Goal: Transaction & Acquisition: Obtain resource

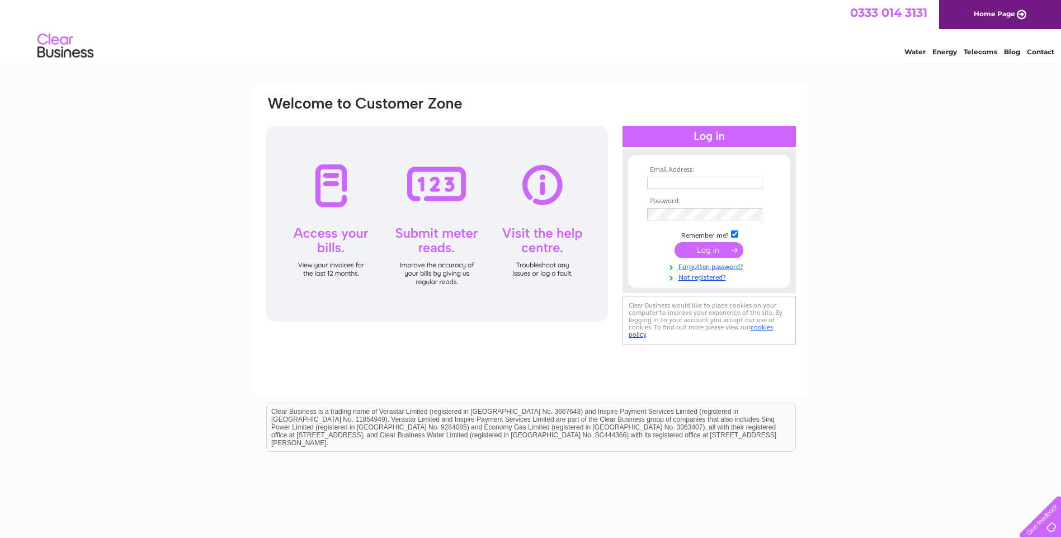
type input "accounts@invernesspaving.co.uk"
click at [707, 253] on input "submit" at bounding box center [709, 250] width 69 height 16
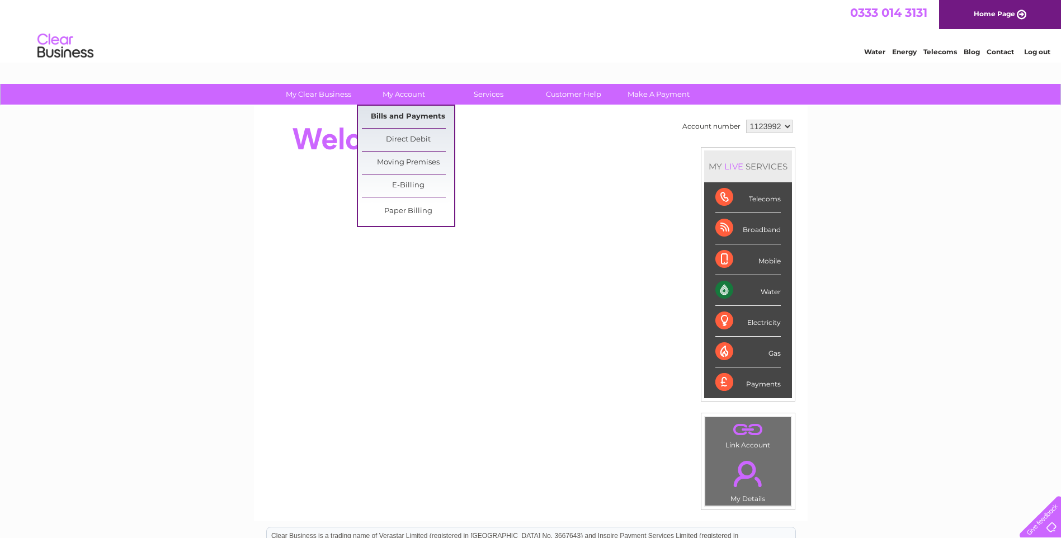
click at [416, 112] on link "Bills and Payments" at bounding box center [408, 117] width 92 height 22
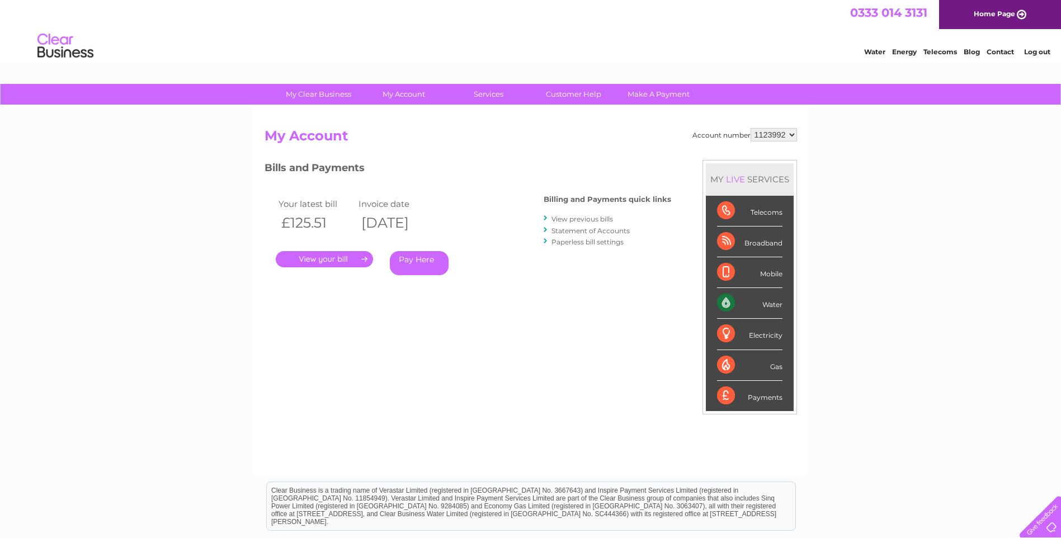
click at [318, 261] on link "." at bounding box center [324, 259] width 97 height 16
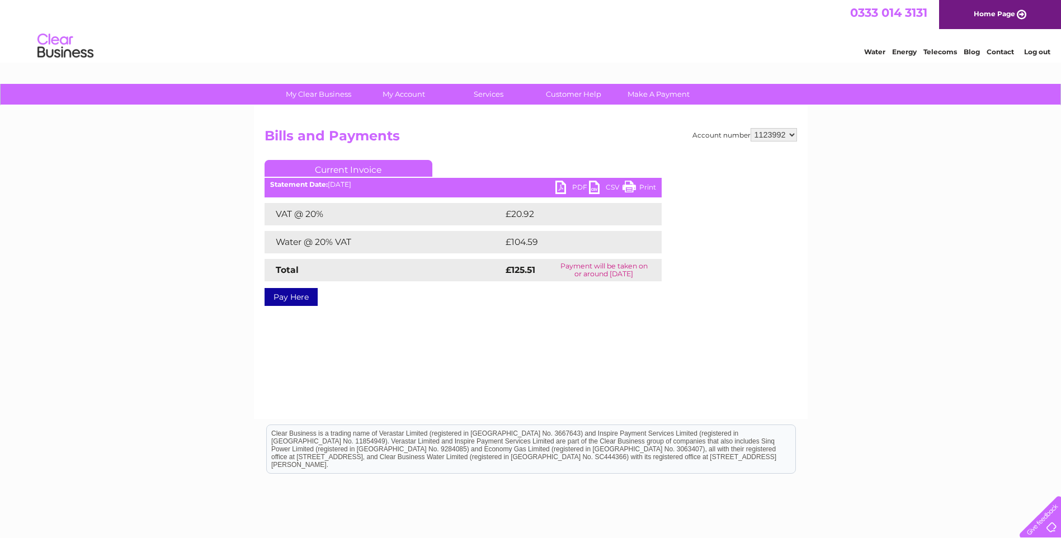
click at [562, 189] on link "PDF" at bounding box center [573, 189] width 34 height 16
click at [791, 134] on select "1123992" at bounding box center [774, 134] width 46 height 13
click at [1038, 50] on link "Log out" at bounding box center [1038, 52] width 26 height 8
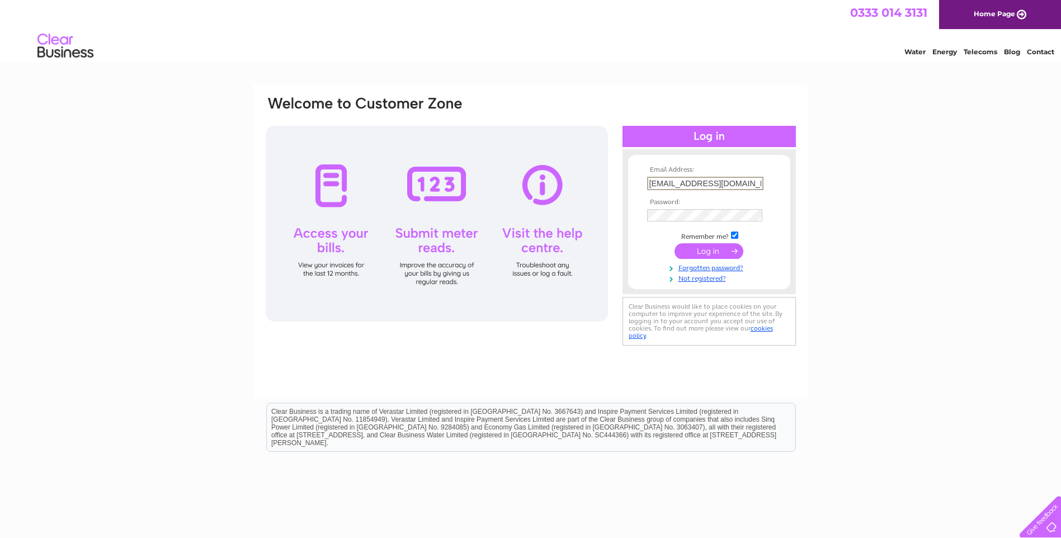
scroll to position [0, 8]
drag, startPoint x: 762, startPoint y: 182, endPoint x: 627, endPoint y: 205, distance: 136.8
click at [639, 203] on form "Email Address: accounts@invernesspaving.co.uk Password: Forgotten password?" at bounding box center [709, 224] width 162 height 117
type input "info@starinnardersier.co.uk"
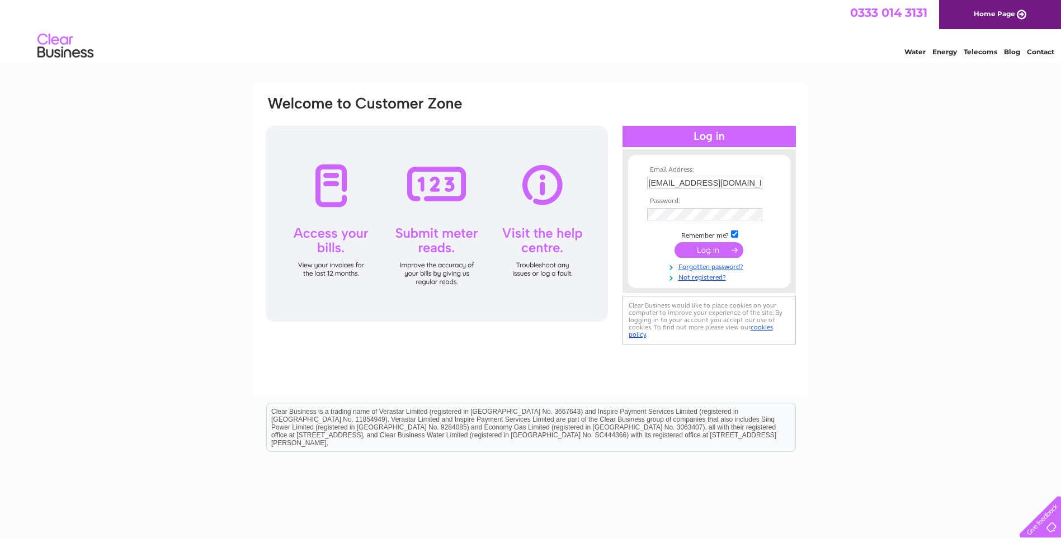
click at [698, 246] on input "submit" at bounding box center [709, 250] width 69 height 16
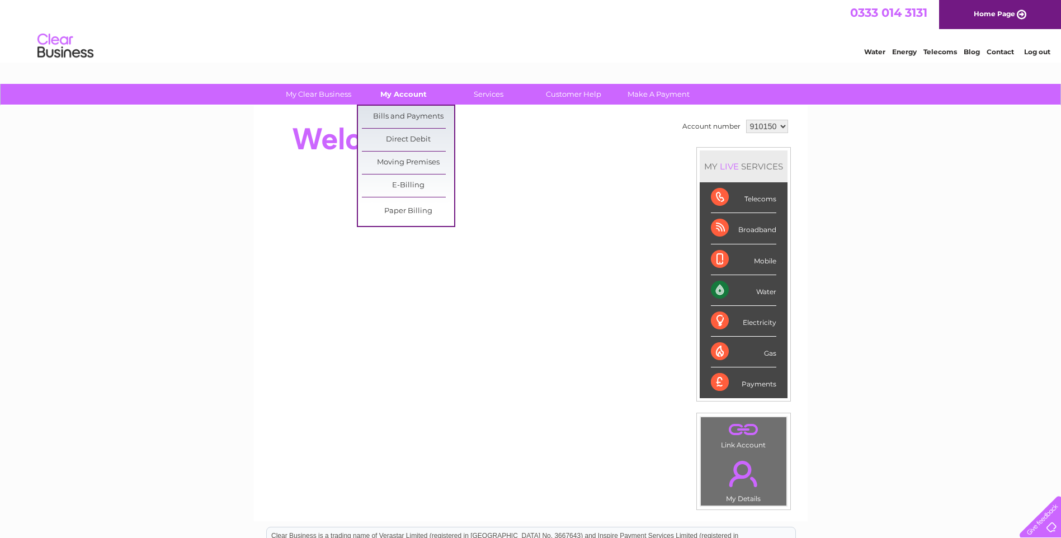
click at [405, 91] on link "My Account" at bounding box center [404, 94] width 92 height 21
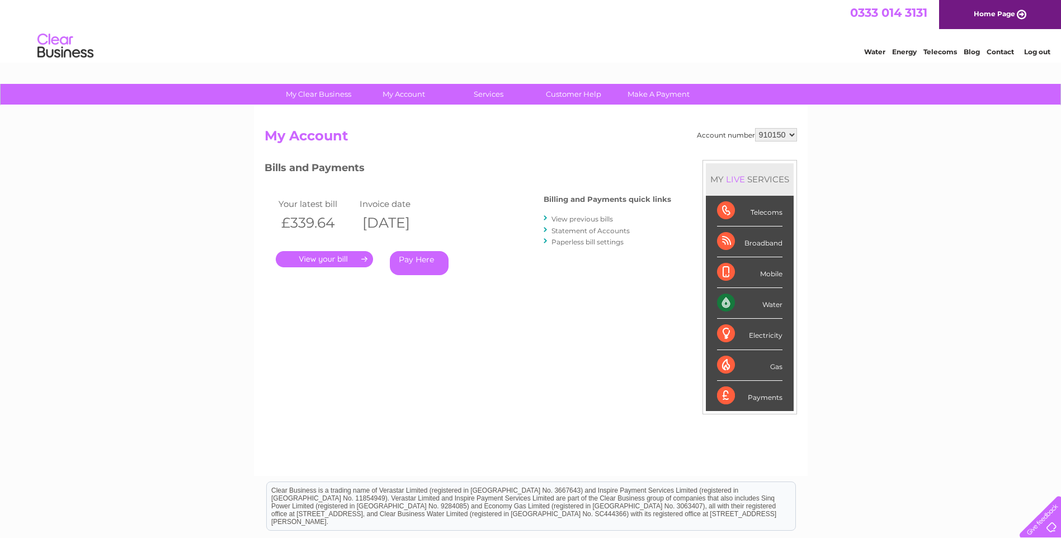
click at [340, 256] on link "." at bounding box center [324, 259] width 97 height 16
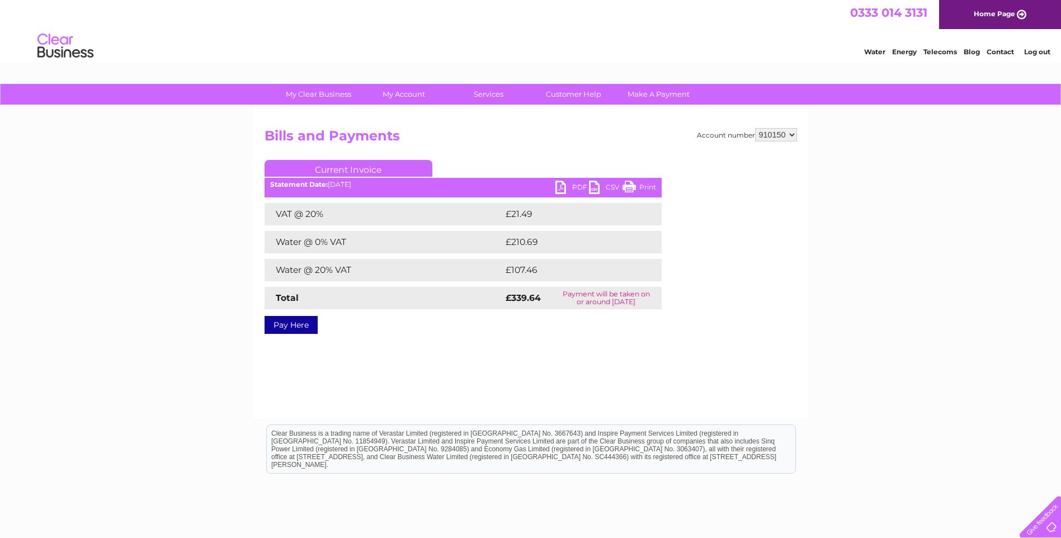
click at [560, 185] on link "PDF" at bounding box center [573, 189] width 34 height 16
click at [791, 134] on select "910150 920110" at bounding box center [776, 134] width 42 height 13
select select "920110"
click at [755, 128] on select "910150 920110" at bounding box center [776, 134] width 42 height 13
click at [563, 183] on link "PDF" at bounding box center [573, 189] width 34 height 16
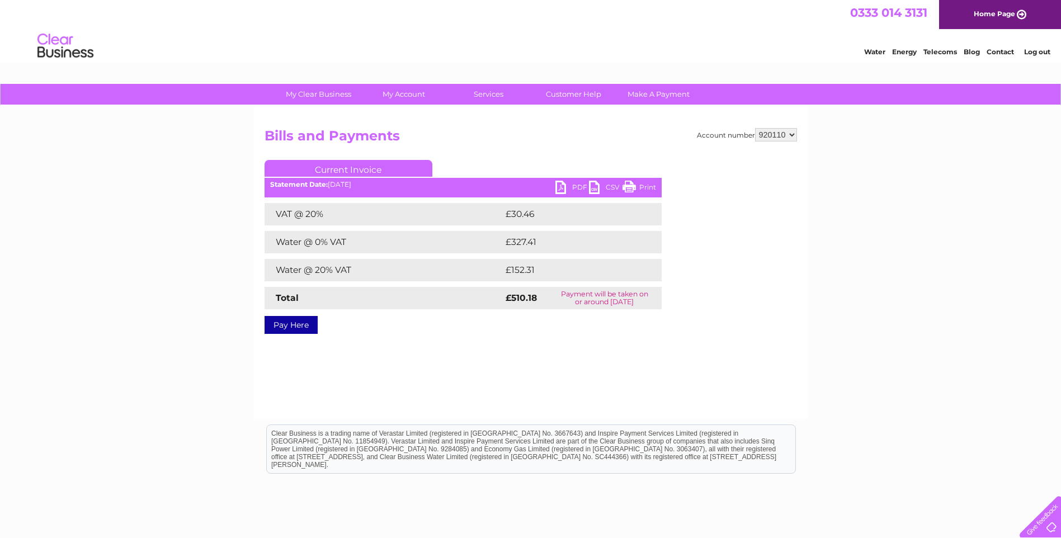
click at [1035, 49] on link "Log out" at bounding box center [1038, 52] width 26 height 8
